Goal: Information Seeking & Learning: Learn about a topic

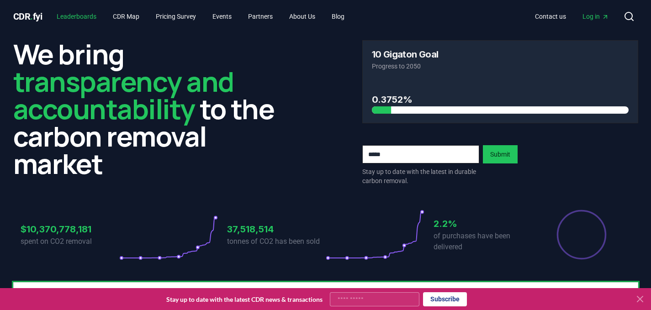
click at [84, 16] on link "Leaderboards" at bounding box center [76, 16] width 54 height 16
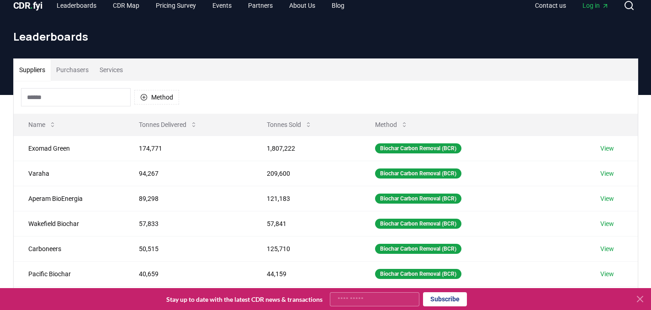
scroll to position [11, 0]
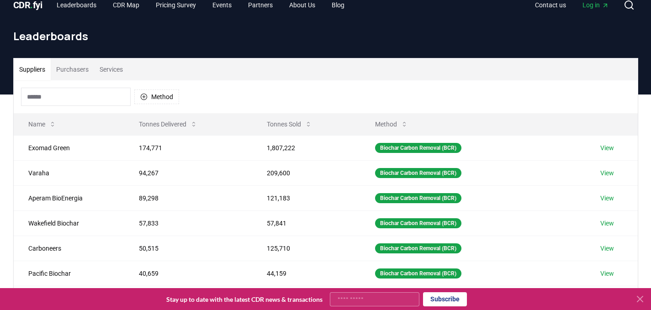
click at [64, 74] on button "Purchasers" at bounding box center [72, 69] width 43 height 22
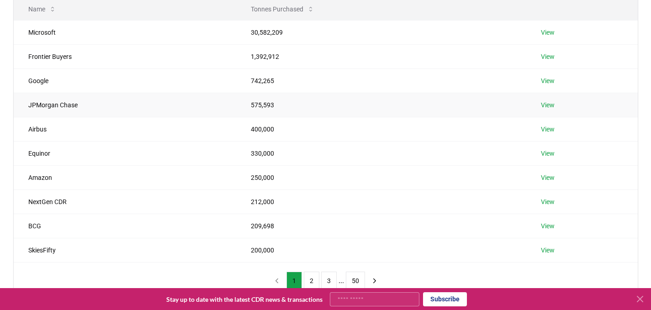
scroll to position [118, 0]
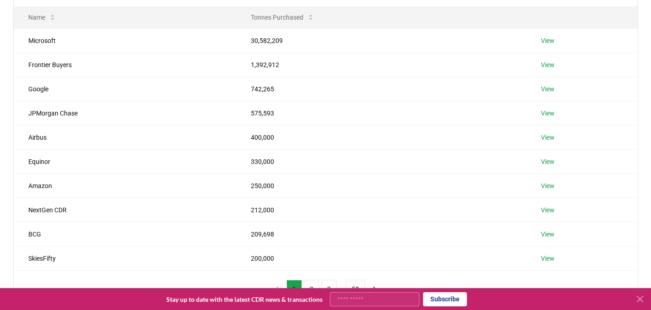
click at [6, 53] on div "Suppliers Purchasers Services Name Tonnes Purchased Microsoft 30,582,209 View F…" at bounding box center [325, 129] width 639 height 357
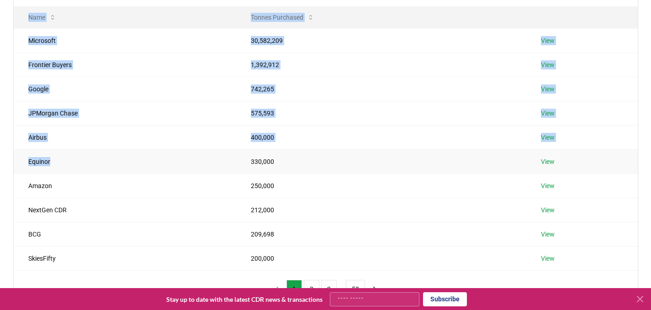
drag, startPoint x: 5, startPoint y: 53, endPoint x: 72, endPoint y: 158, distance: 124.6
click at [72, 158] on div "Suppliers Purchasers Services Name Tonnes Purchased Microsoft 30,582,209 View F…" at bounding box center [325, 129] width 639 height 357
click at [10, 92] on div "Suppliers Purchasers Services Name Tonnes Purchased Microsoft 30,582,209 View F…" at bounding box center [325, 129] width 639 height 357
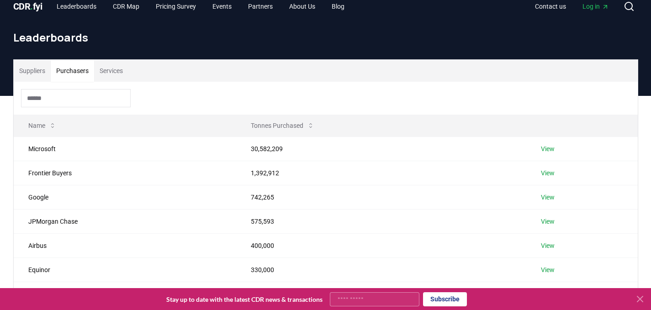
scroll to position [0, 0]
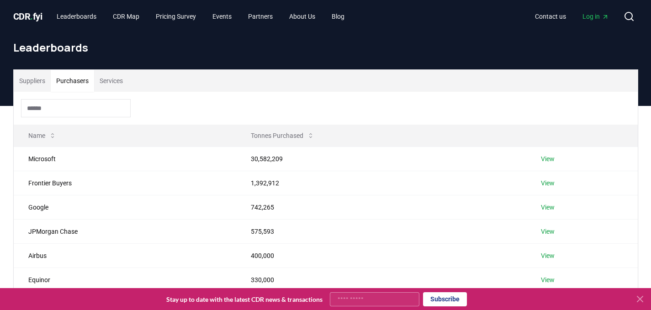
click at [229, 96] on div at bounding box center [326, 108] width 624 height 33
click at [552, 163] on link "View" at bounding box center [548, 158] width 14 height 9
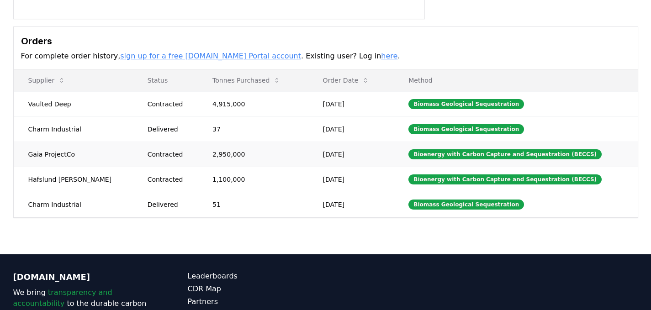
scroll to position [245, 0]
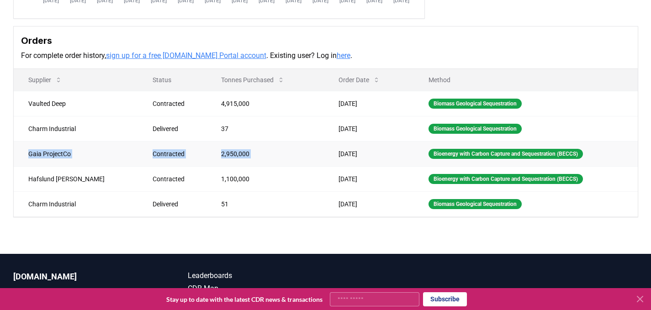
drag, startPoint x: 28, startPoint y: 153, endPoint x: 301, endPoint y: 151, distance: 273.6
click at [301, 151] on tr "Gaia ProjectCo Contracted 2,950,000 [DATE] Bioenergy with Carbon Capture and Se…" at bounding box center [326, 153] width 624 height 25
click at [324, 150] on td "[DATE]" at bounding box center [369, 153] width 90 height 25
click at [101, 147] on td "Gaia ProjectCo" at bounding box center [76, 153] width 125 height 25
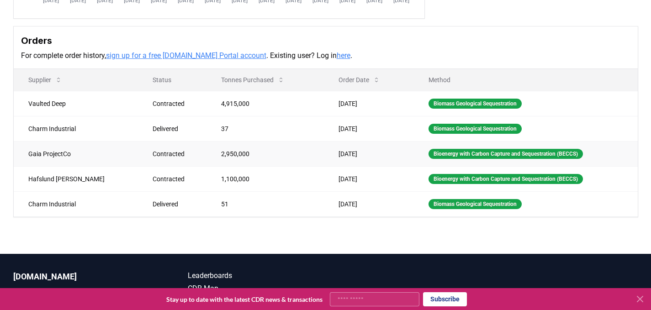
click at [26, 148] on td "Gaia ProjectCo" at bounding box center [76, 153] width 125 height 25
click at [267, 169] on td "1,100,000" at bounding box center [264, 178] width 117 height 25
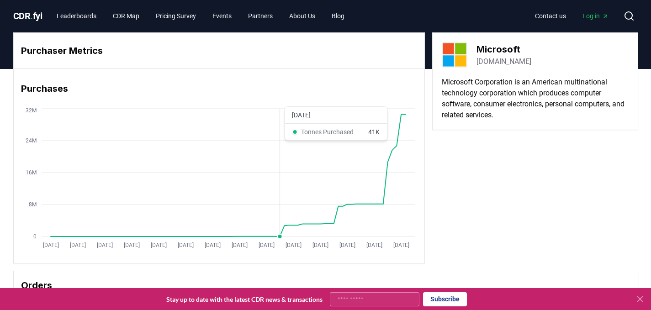
scroll to position [291, 0]
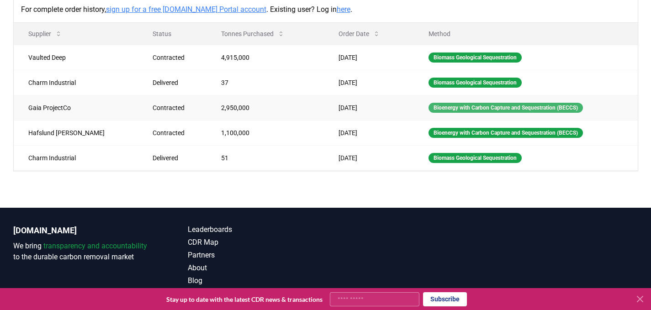
click at [445, 106] on div "Bioenergy with Carbon Capture and Sequestration (BECCS)" at bounding box center [505, 108] width 154 height 10
click at [475, 74] on td "Biomass Geological Sequestration" at bounding box center [526, 82] width 224 height 25
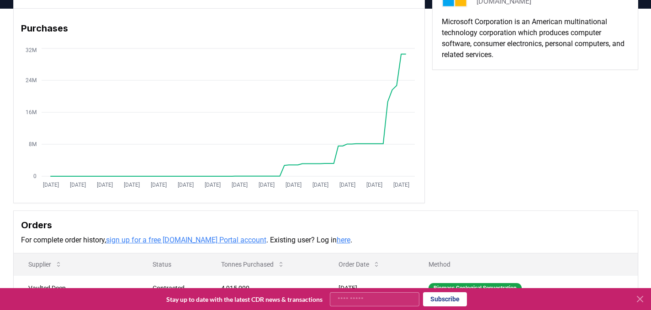
scroll to position [0, 0]
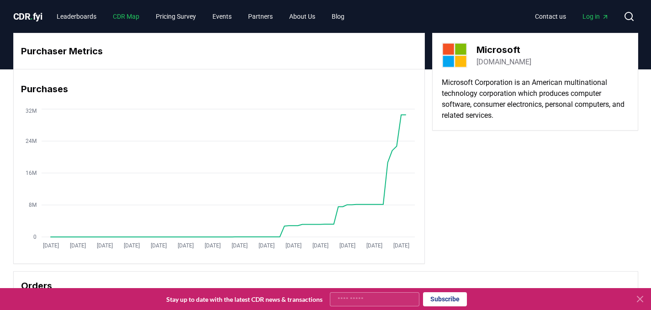
click at [134, 18] on link "CDR Map" at bounding box center [126, 16] width 41 height 16
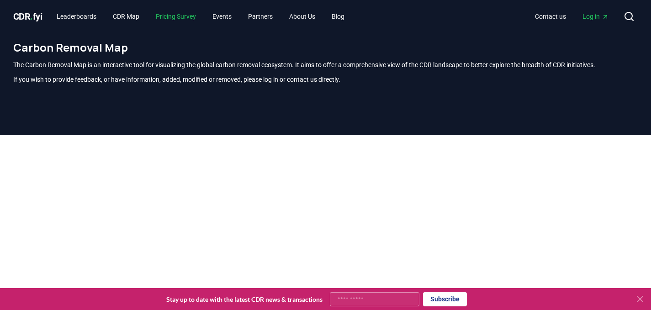
click at [183, 17] on link "Pricing Survey" at bounding box center [175, 16] width 55 height 16
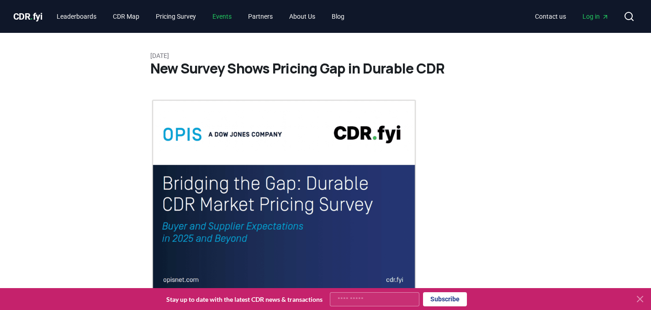
click at [233, 19] on link "Events" at bounding box center [222, 16] width 34 height 16
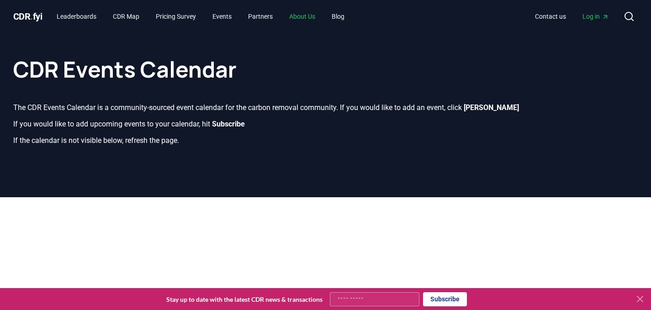
click at [317, 18] on link "About Us" at bounding box center [302, 16] width 41 height 16
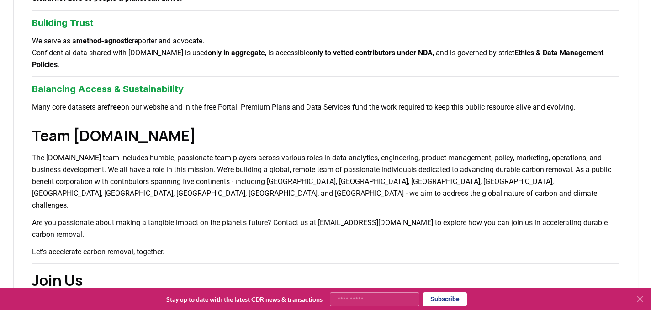
scroll to position [489, 0]
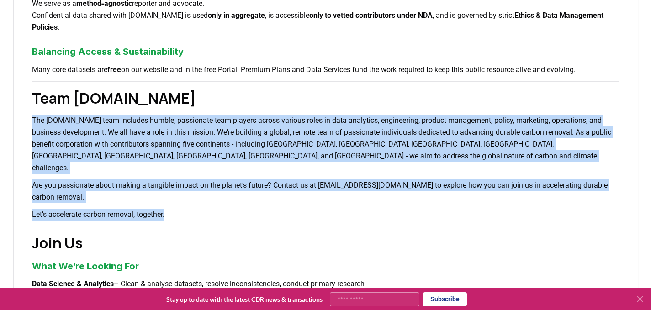
drag, startPoint x: 179, startPoint y: 191, endPoint x: 26, endPoint y: 116, distance: 170.8
click at [26, 116] on div "About Us Climate and carbon removal is a long game. In the last 200 years we ha…" at bounding box center [325, 31] width 625 height 901
click at [140, 148] on p "The [DOMAIN_NAME] team includes humble, passionate team players across various …" at bounding box center [325, 144] width 587 height 59
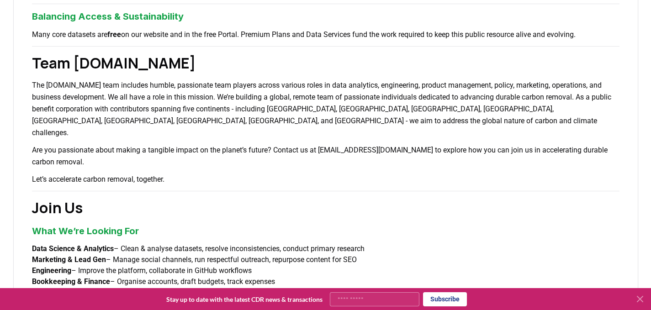
scroll to position [559, 0]
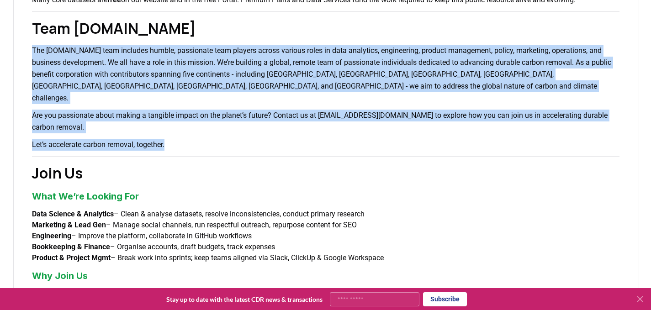
drag, startPoint x: 177, startPoint y: 121, endPoint x: 14, endPoint y: 52, distance: 176.8
click at [74, 67] on p "The [DOMAIN_NAME] team includes humble, passionate team players across various …" at bounding box center [325, 74] width 587 height 59
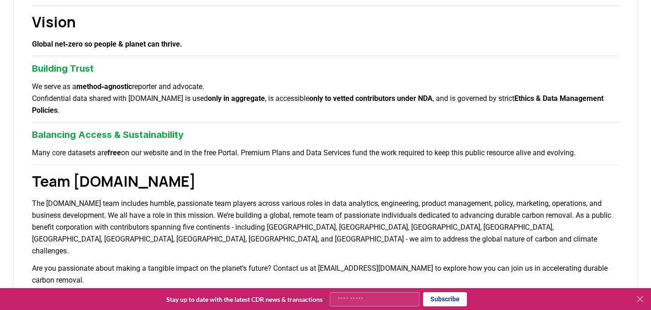
scroll to position [406, 0]
click at [640, 301] on icon at bounding box center [639, 299] width 11 height 11
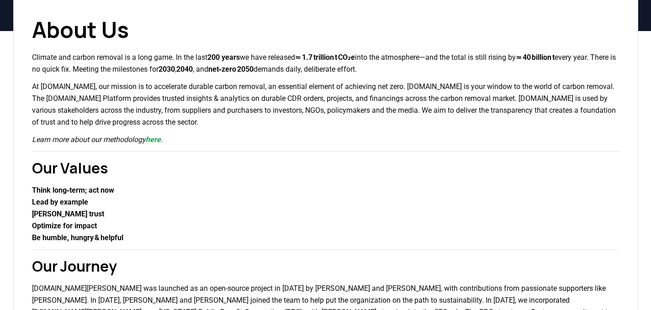
scroll to position [0, 0]
